Goal: Information Seeking & Learning: Learn about a topic

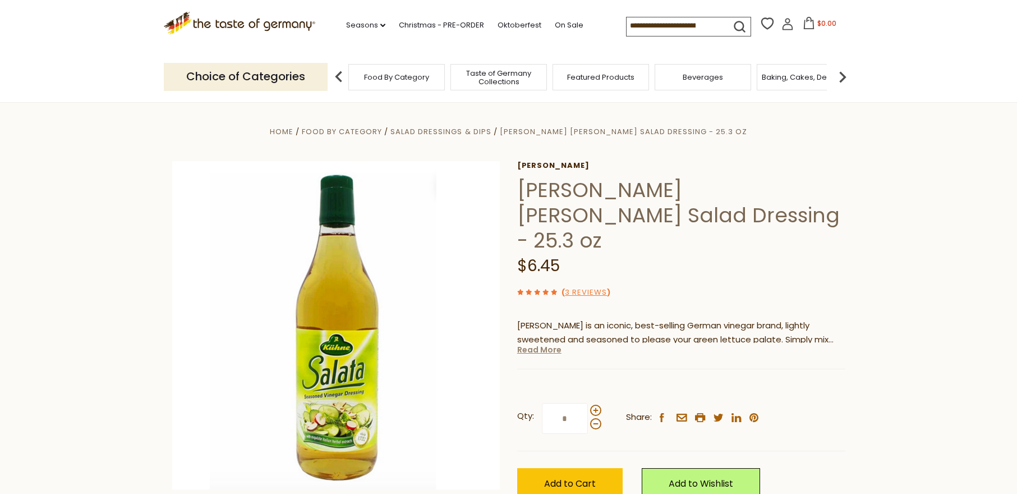
click at [526, 344] on link "Read More" at bounding box center [539, 349] width 44 height 11
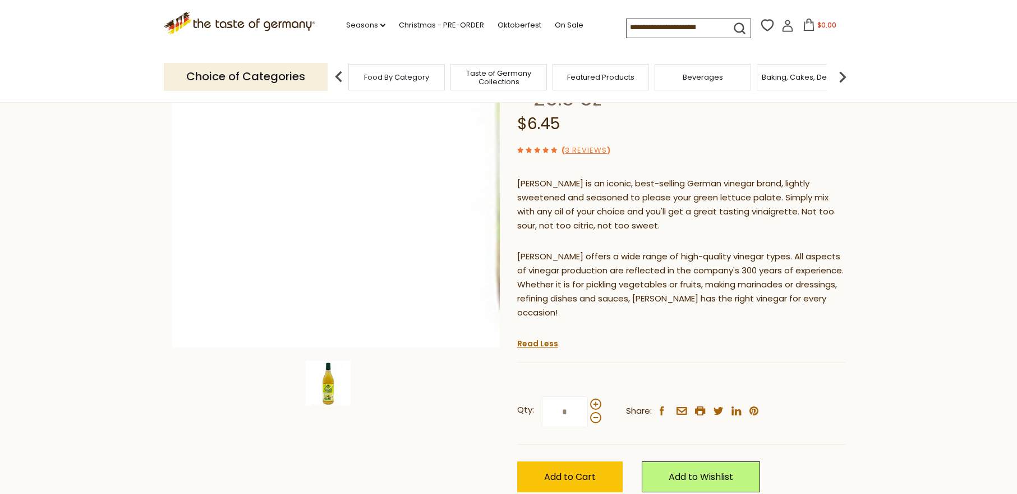
scroll to position [56, 0]
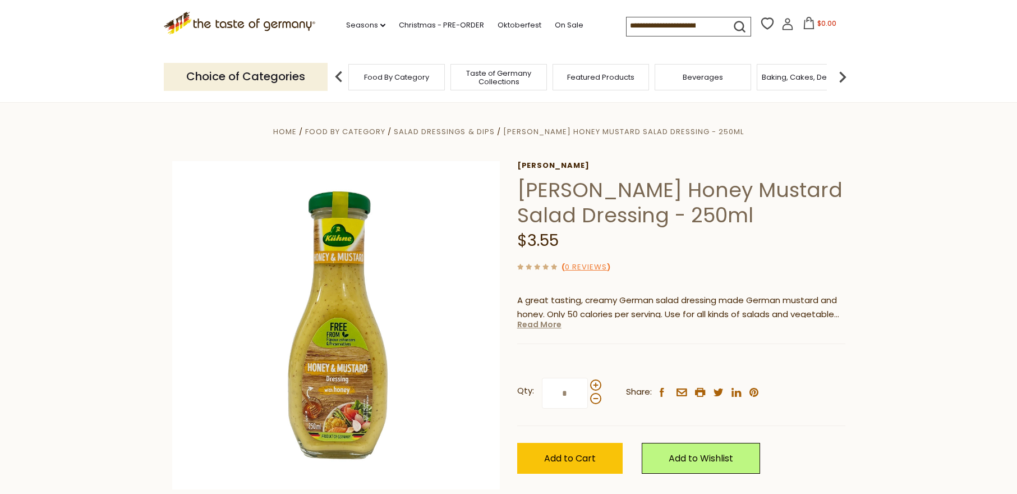
click at [542, 325] on link "Read More" at bounding box center [539, 324] width 44 height 11
